Goal: Task Accomplishment & Management: Manage account settings

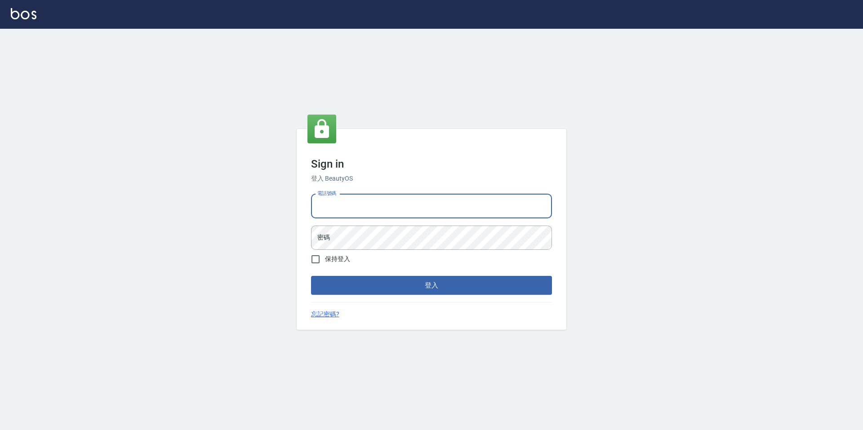
click at [446, 211] on input "電話號碼" at bounding box center [431, 206] width 241 height 24
type input "2281159"
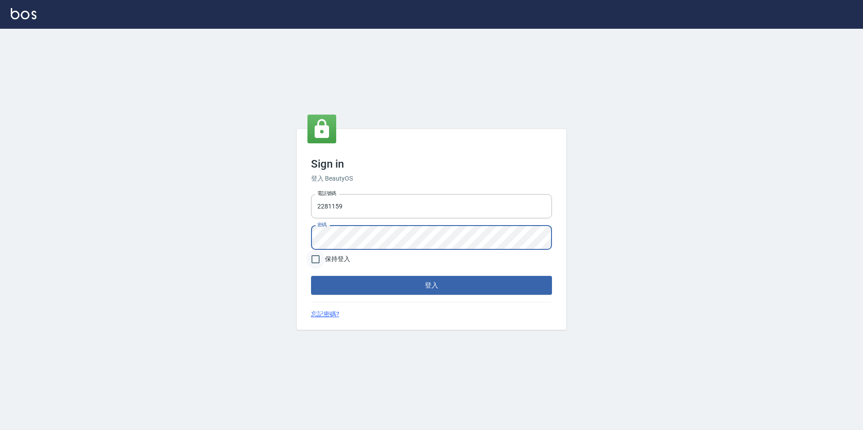
click at [320, 255] on input "保持登入" at bounding box center [315, 259] width 19 height 19
checkbox input "true"
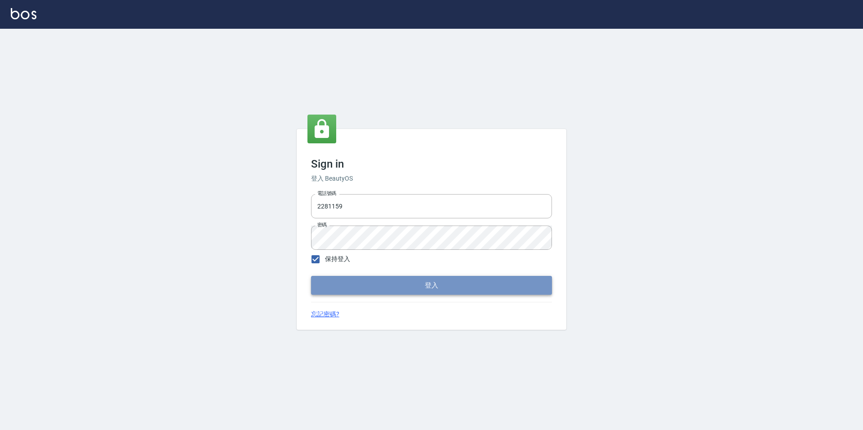
click at [363, 292] on button "登入" at bounding box center [431, 285] width 241 height 19
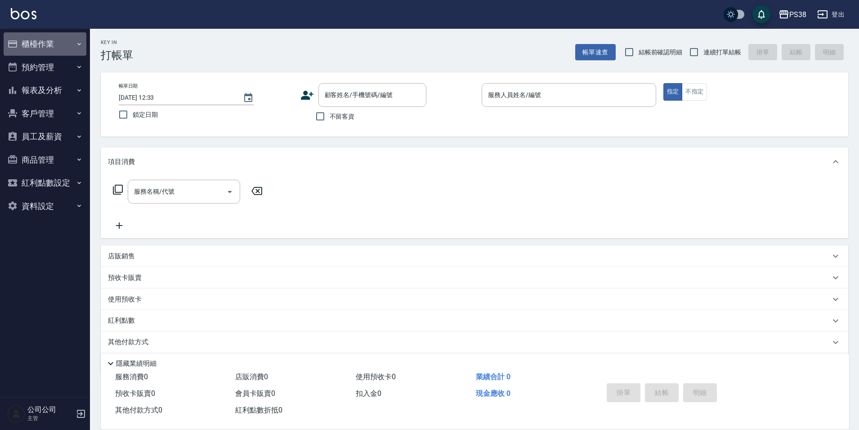
click at [45, 43] on button "櫃檯作業" at bounding box center [45, 43] width 83 height 23
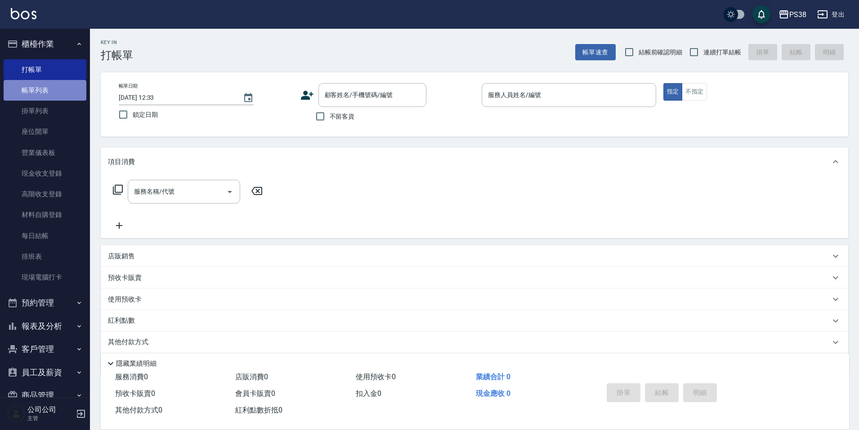
click at [66, 91] on link "帳單列表" at bounding box center [45, 90] width 83 height 21
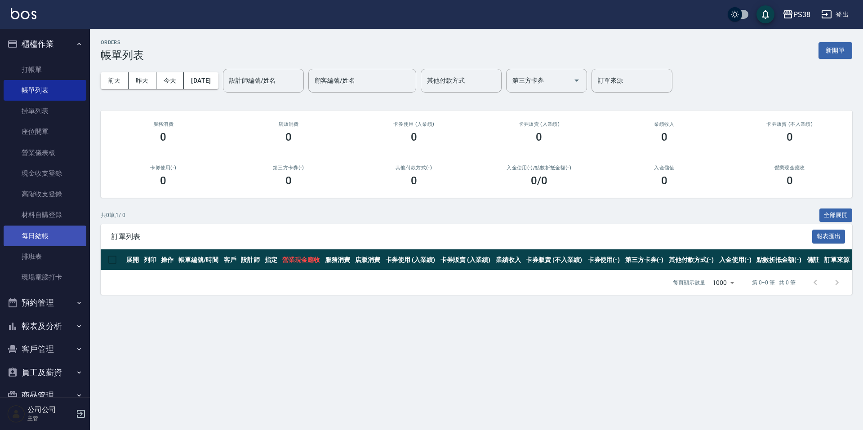
click at [50, 246] on link "每日結帳" at bounding box center [45, 236] width 83 height 21
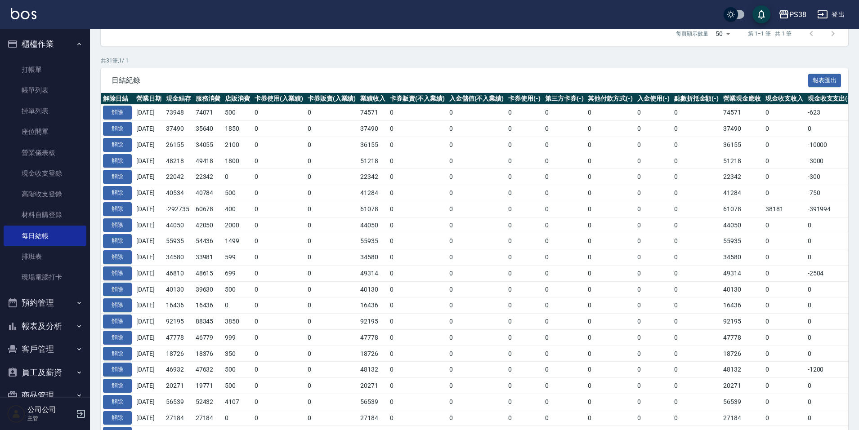
scroll to position [135, 0]
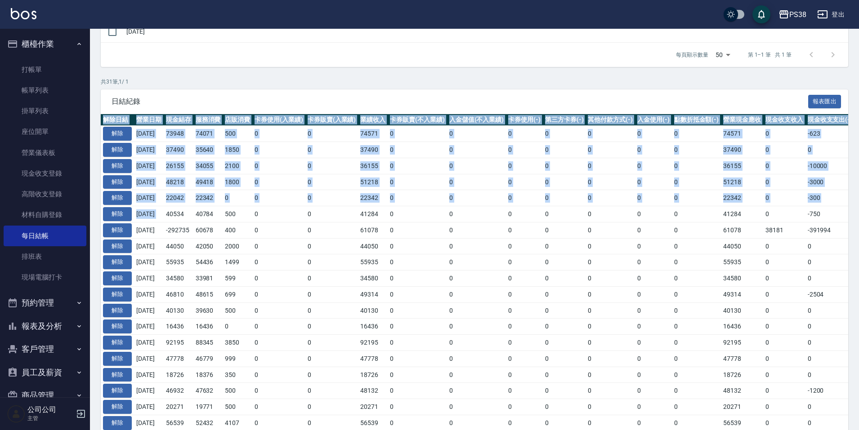
drag, startPoint x: 175, startPoint y: 215, endPoint x: 203, endPoint y: 101, distance: 117.1
click at [203, 101] on div "日結紀錄 報表匯出 解除日結 營業日期 現金結存 服務消費 店販消費 卡券使用(入業績) 卡券販賣(入業績) 業績收入 卡券販賣(不入業績) 入金儲值(不入業…" at bounding box center [474, 374] width 747 height 571
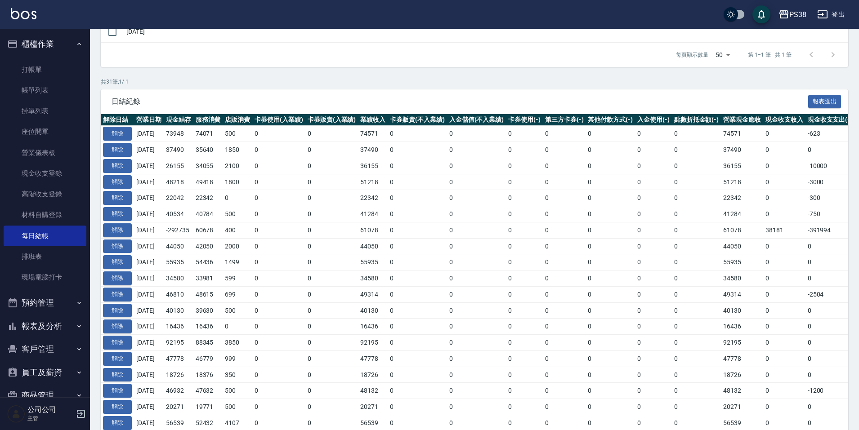
click at [229, 78] on p "共 31 筆, 1 / 1" at bounding box center [474, 82] width 747 height 8
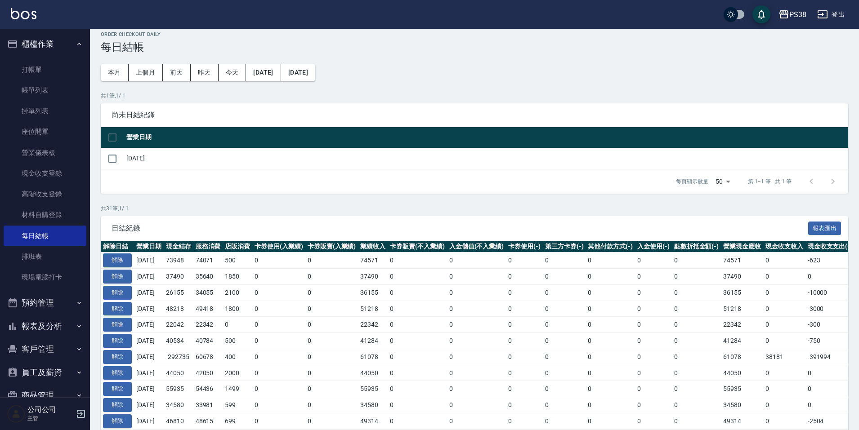
scroll to position [0, 0]
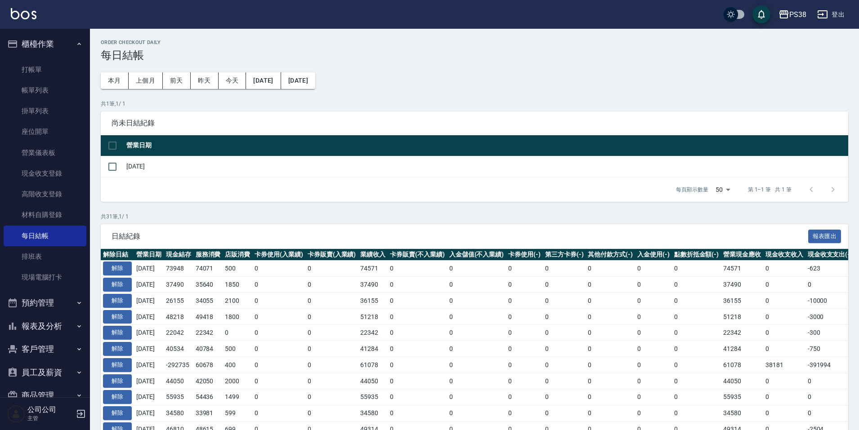
drag, startPoint x: 173, startPoint y: 344, endPoint x: 165, endPoint y: 270, distance: 74.7
click at [237, 184] on div "每頁顯示數量 50 50 第 1–1 筆 共 1 筆" at bounding box center [474, 190] width 747 height 24
click at [61, 84] on link "帳單列表" at bounding box center [45, 90] width 83 height 21
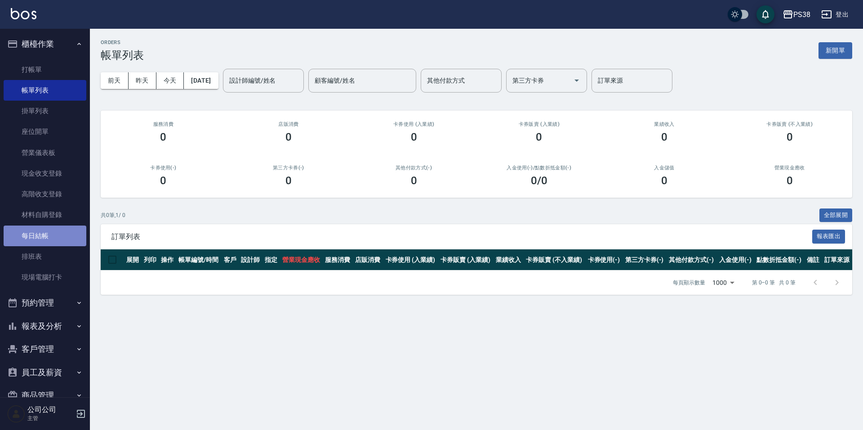
click at [54, 232] on link "每日結帳" at bounding box center [45, 236] width 83 height 21
